Goal: Task Accomplishment & Management: Use online tool/utility

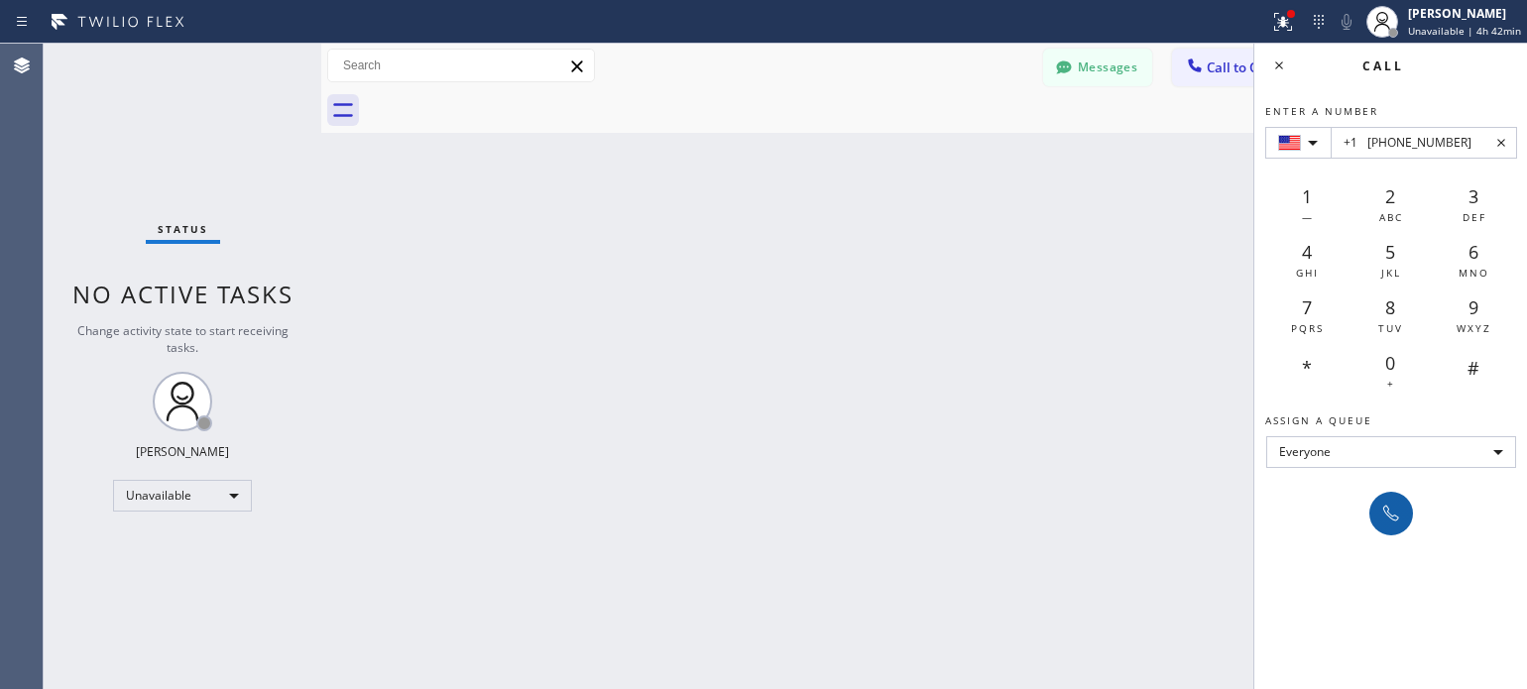
type input "+1 [PHONE_NUMBER]"
click at [1375, 504] on button at bounding box center [1392, 514] width 44 height 44
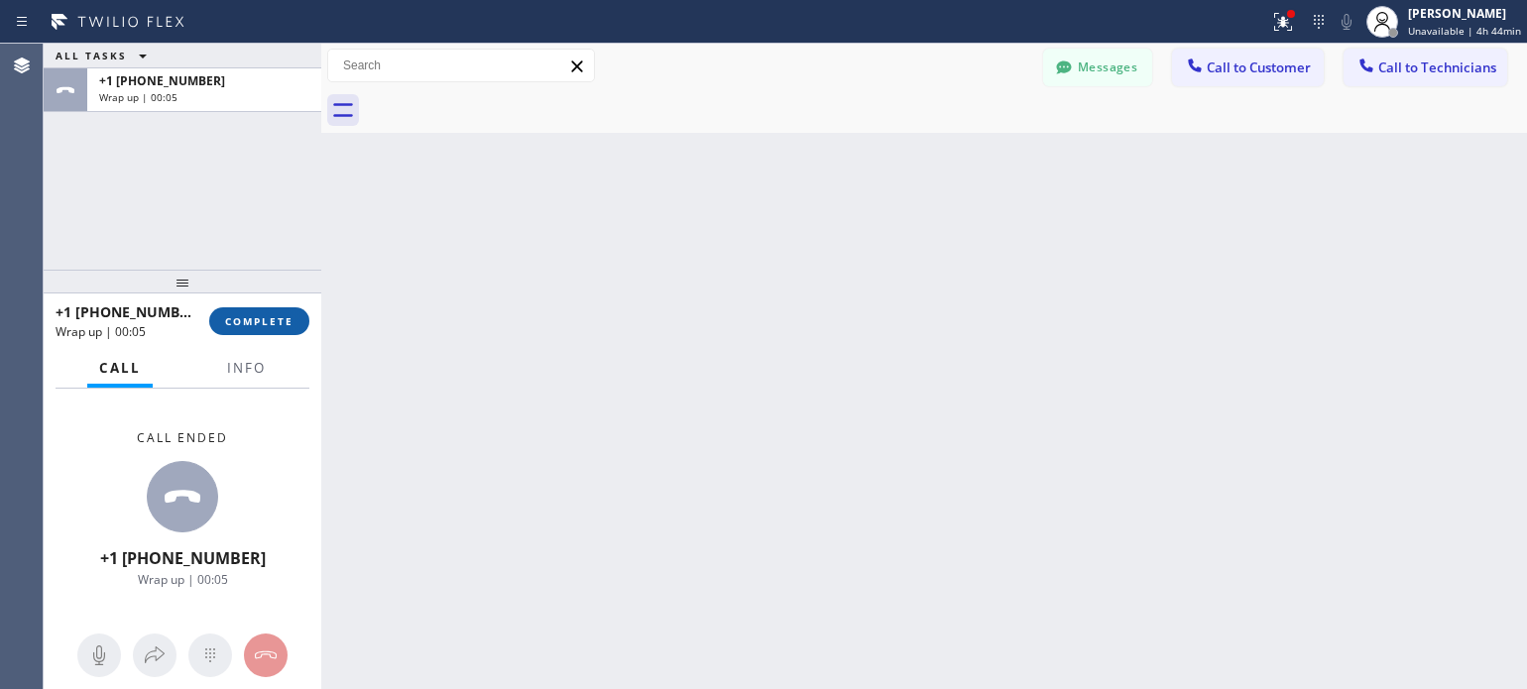
click at [234, 323] on span "COMPLETE" at bounding box center [259, 321] width 68 height 14
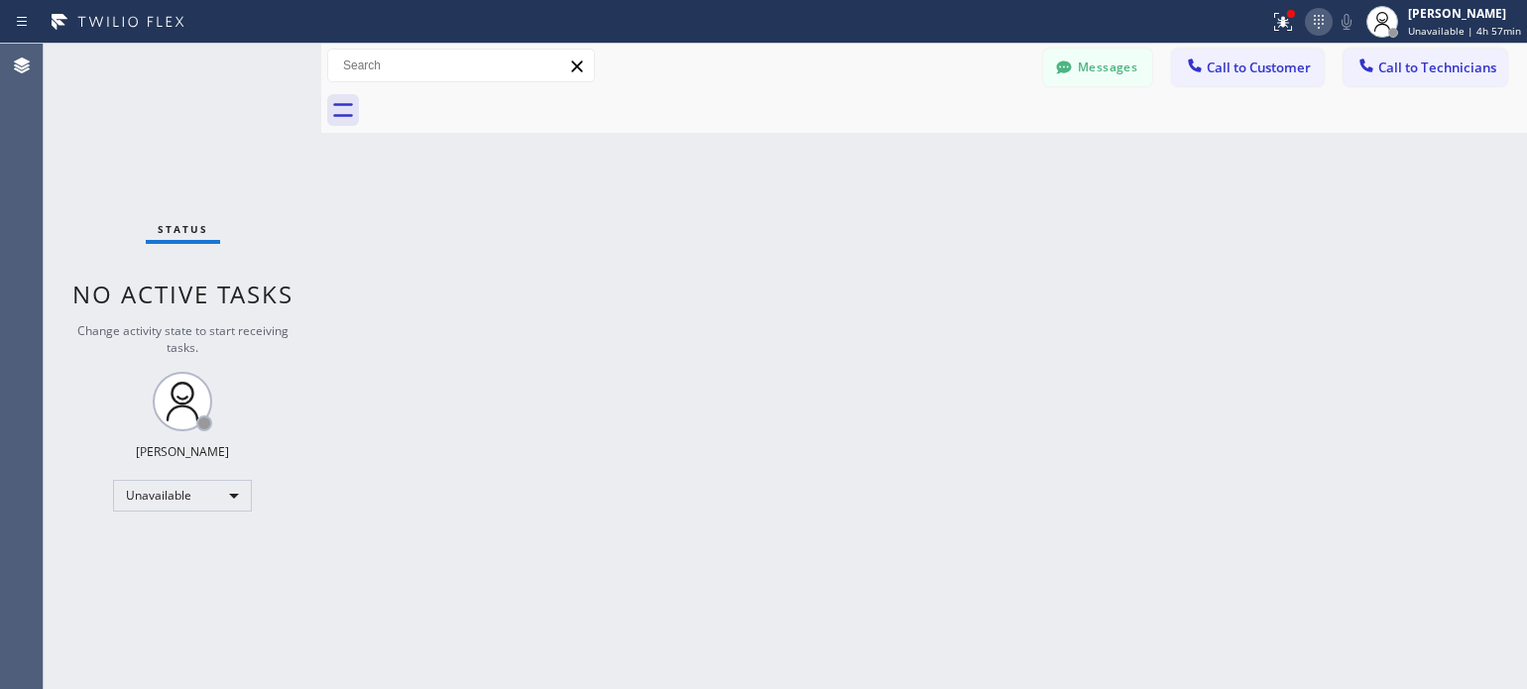
click at [1325, 26] on icon at bounding box center [1319, 22] width 24 height 24
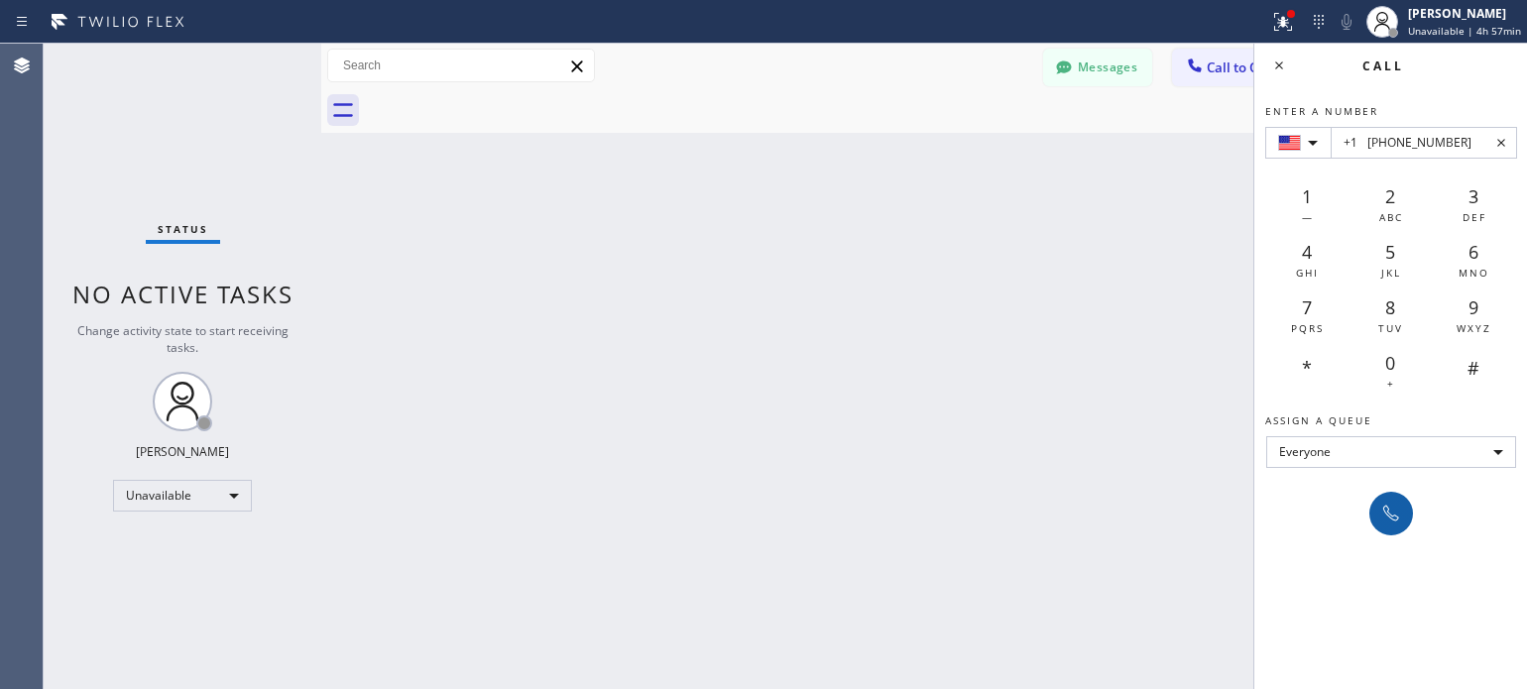
type input "+1 [PHONE_NUMBER]"
click at [1379, 502] on icon at bounding box center [1391, 514] width 24 height 24
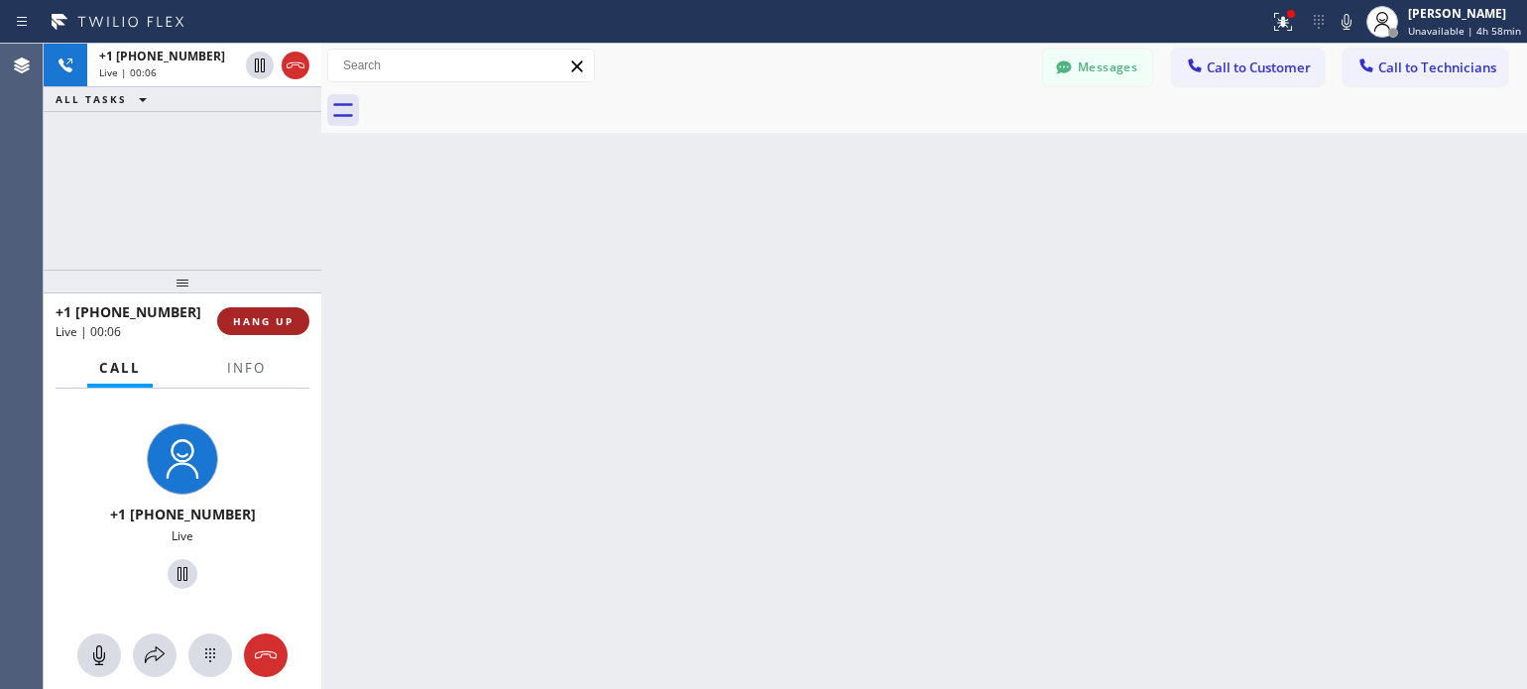
click at [282, 321] on span "HANG UP" at bounding box center [263, 321] width 60 height 14
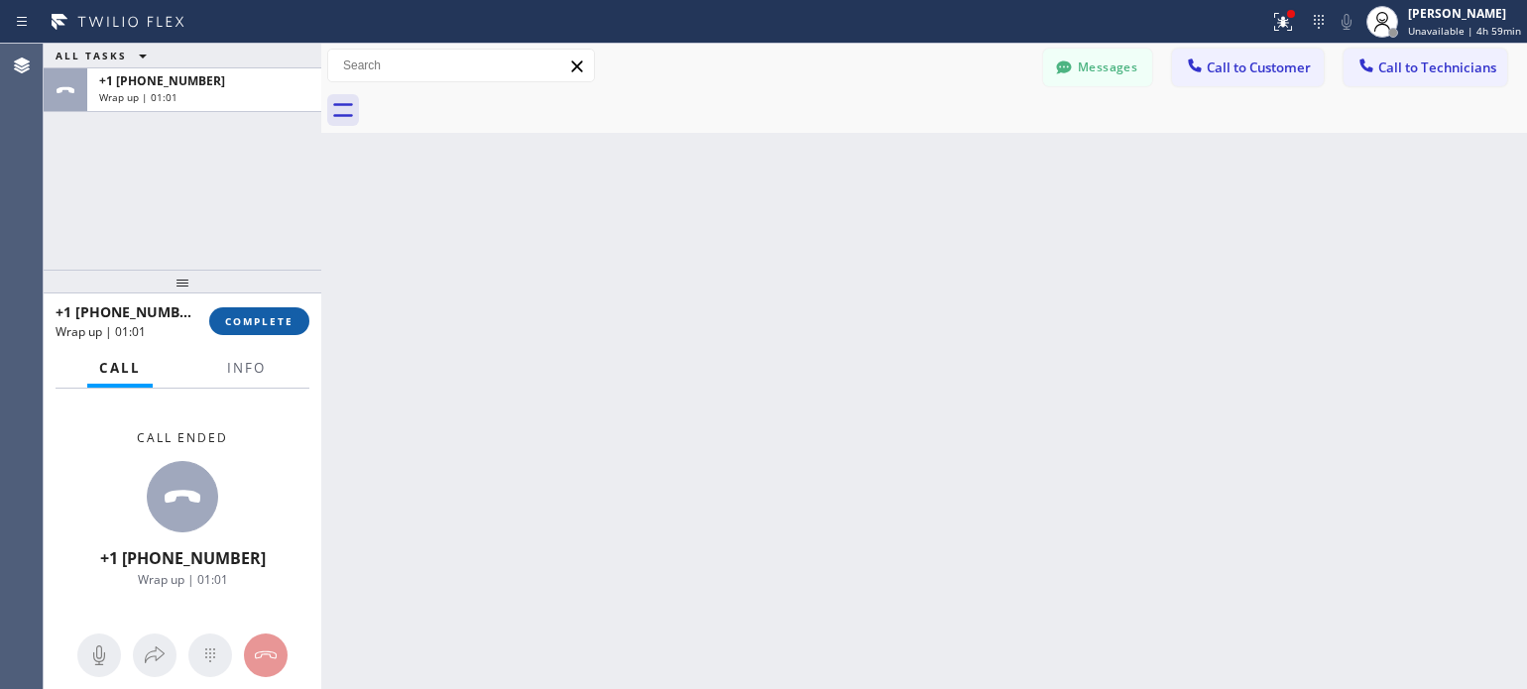
click at [278, 310] on button "COMPLETE" at bounding box center [259, 321] width 100 height 28
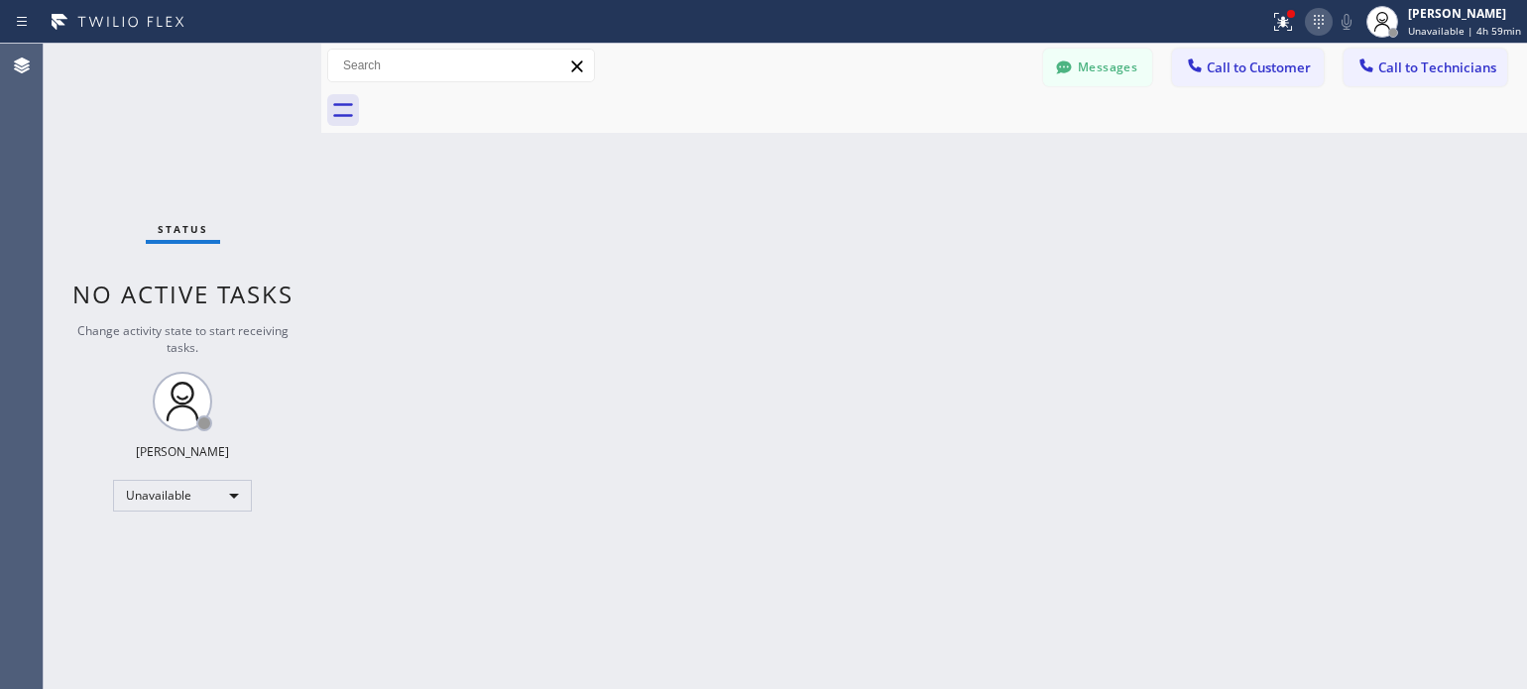
click at [1331, 23] on icon at bounding box center [1319, 22] width 24 height 24
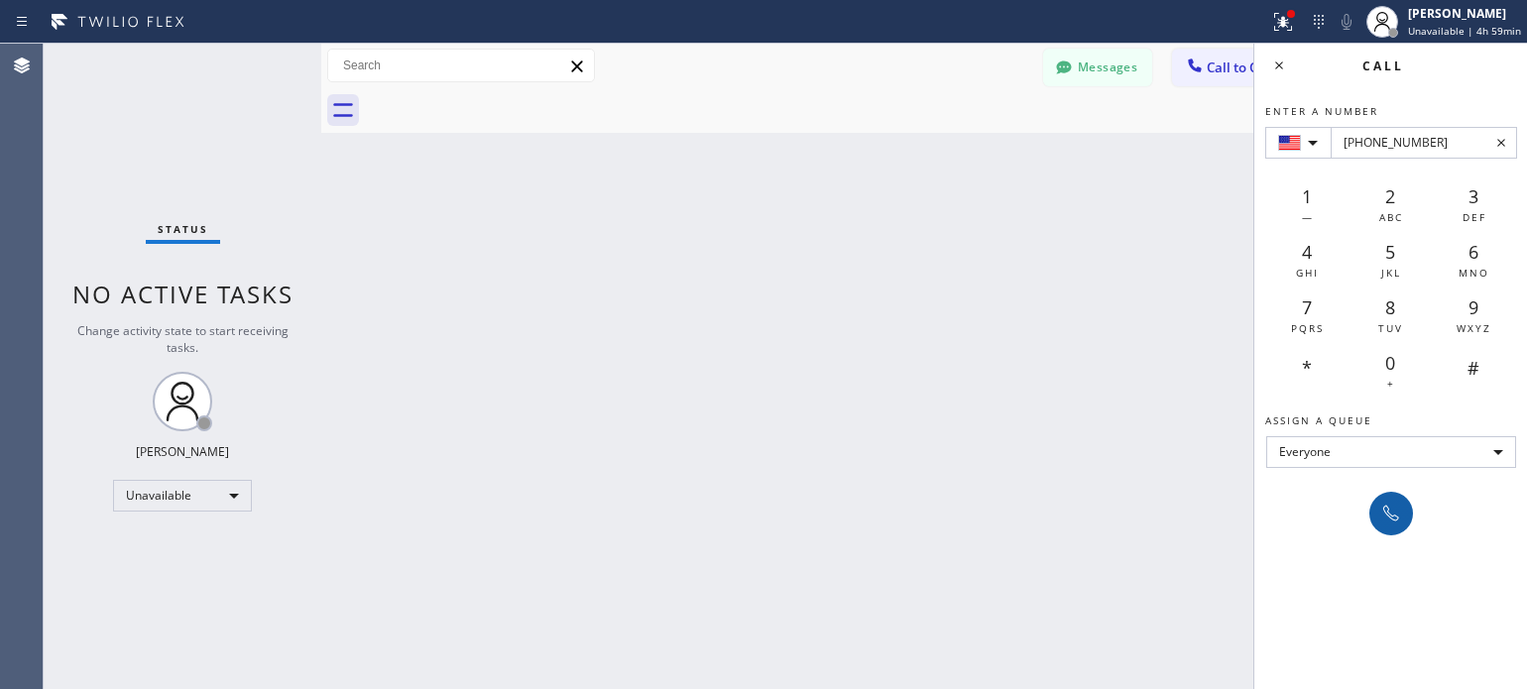
type input "[PHONE_NUMBER]"
click at [1388, 524] on icon at bounding box center [1391, 514] width 24 height 24
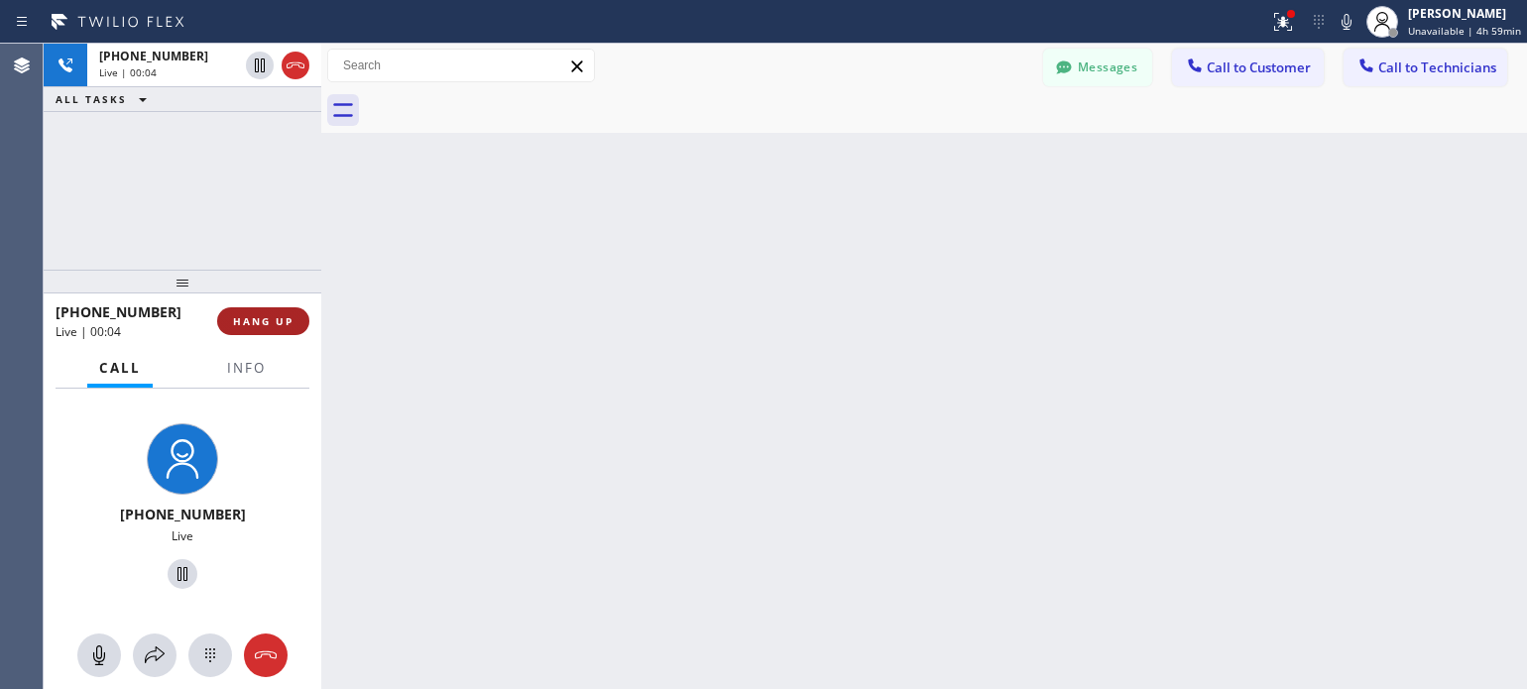
click at [263, 324] on span "HANG UP" at bounding box center [263, 321] width 60 height 14
click at [271, 323] on span "HANG UP" at bounding box center [263, 321] width 60 height 14
